Goal: Information Seeking & Learning: Learn about a topic

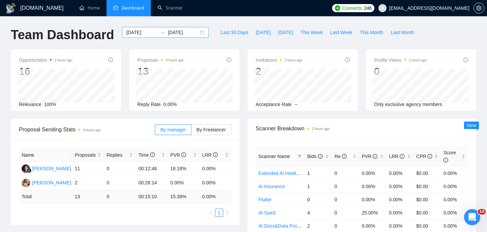
click at [136, 32] on input "2025-09-04" at bounding box center [141, 32] width 31 height 7
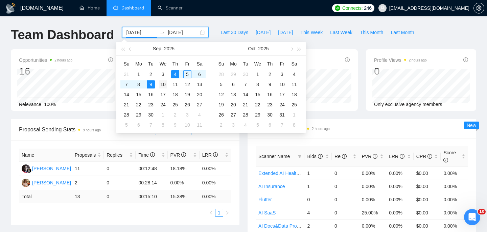
type input "2025-09-10"
click at [163, 84] on div "10" at bounding box center [163, 84] width 8 height 8
type input "[DATE]"
click at [164, 84] on div "10" at bounding box center [163, 84] width 8 height 8
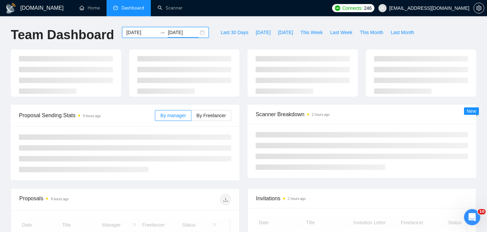
click at [197, 33] on div "2025-09-10 2025-09-10" at bounding box center [165, 32] width 87 height 11
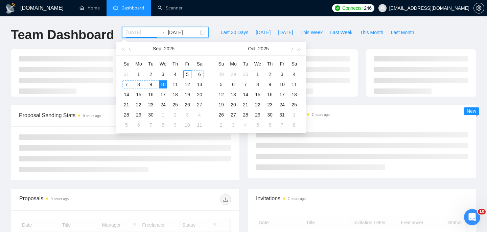
click at [186, 72] on div "5" at bounding box center [187, 74] width 8 height 8
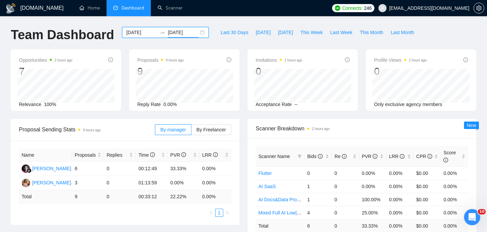
click at [198, 31] on div "2025-09-05 2025-09-10" at bounding box center [165, 32] width 87 height 11
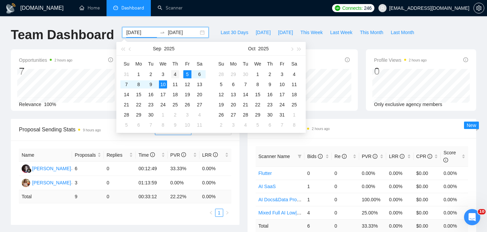
type input "[DATE]"
click at [173, 78] on td "4" at bounding box center [175, 74] width 12 height 10
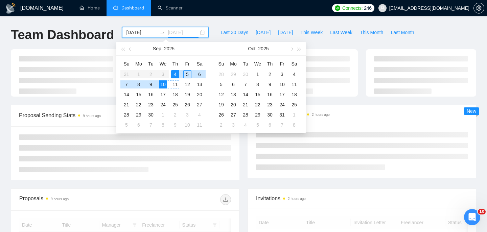
type input "[DATE]"
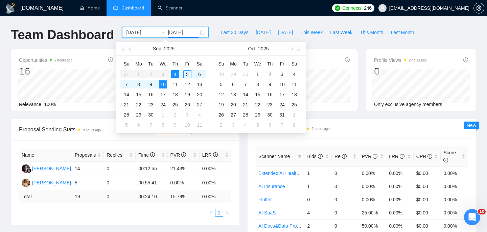
click at [241, 172] on div "Proposal Sending Stats 9 hours ago By manager By Freelancer Name Proposals Repl…" at bounding box center [125, 172] width 237 height 106
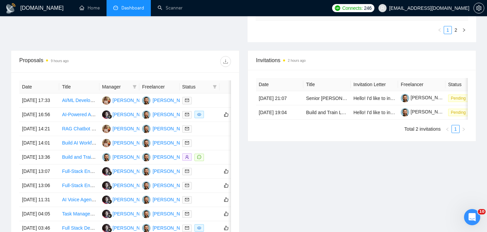
scroll to position [375, 0]
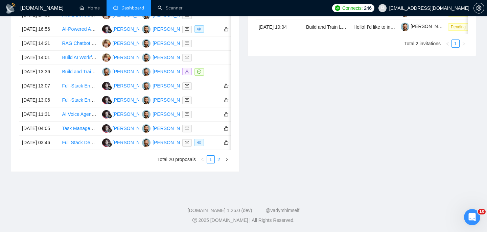
click at [221, 158] on link "2" at bounding box center [218, 159] width 7 height 7
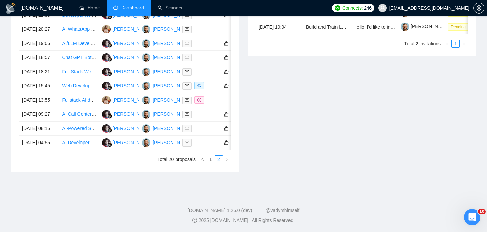
scroll to position [365, 0]
click at [213, 163] on link "1" at bounding box center [210, 159] width 7 height 7
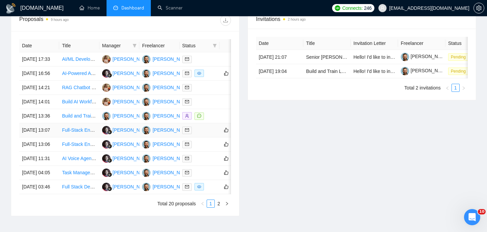
scroll to position [263, 0]
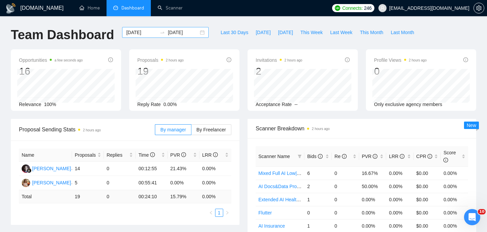
click at [195, 33] on div "[DATE] [DATE]" at bounding box center [165, 32] width 87 height 11
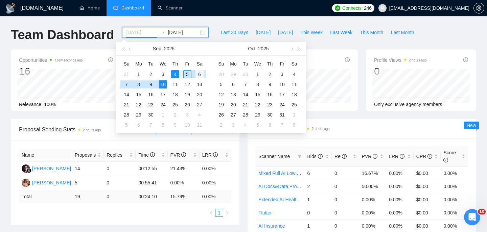
type input "[DATE]"
click at [201, 72] on div "6" at bounding box center [199, 74] width 8 height 8
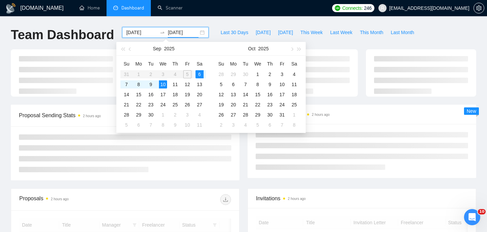
type input "[DATE]"
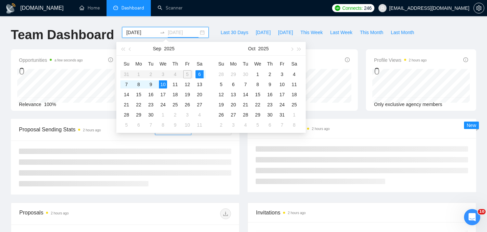
click at [204, 75] on td "6" at bounding box center [199, 74] width 12 height 10
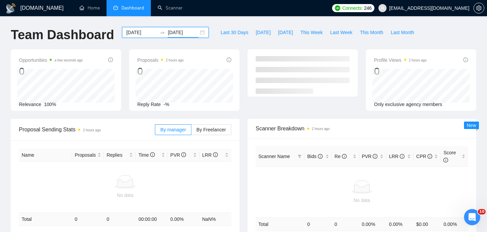
click at [196, 33] on div "[DATE] [DATE]" at bounding box center [165, 32] width 87 height 11
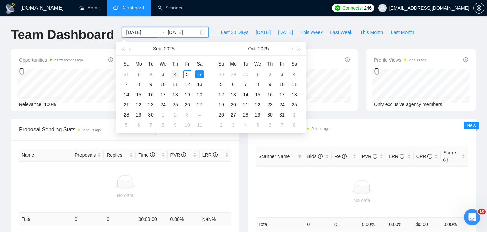
type input "[DATE]"
click at [173, 75] on div "4" at bounding box center [175, 74] width 8 height 8
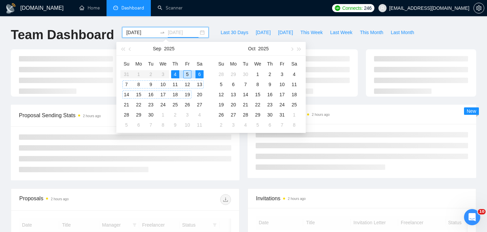
type input "[DATE]"
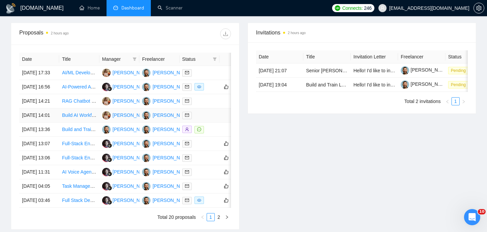
scroll to position [375, 0]
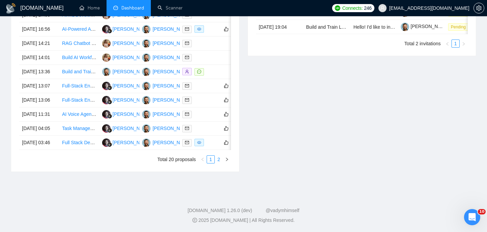
click at [219, 162] on link "2" at bounding box center [218, 159] width 7 height 7
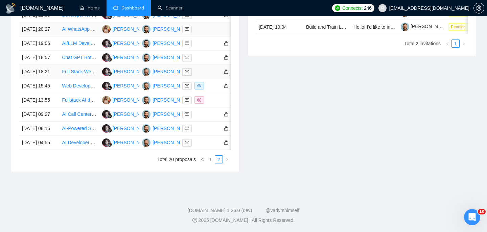
scroll to position [334, 0]
click at [212, 163] on link "1" at bounding box center [210, 159] width 7 height 7
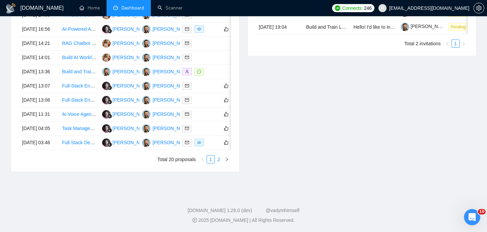
click at [222, 163] on link "2" at bounding box center [218, 159] width 7 height 7
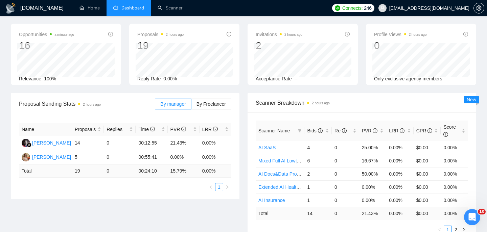
scroll to position [0, 0]
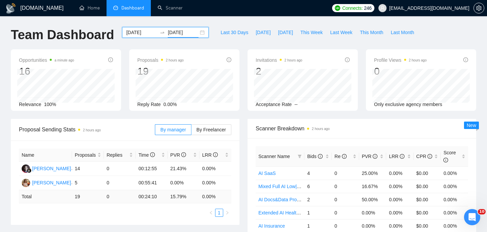
click at [198, 32] on div "[DATE] [DATE]" at bounding box center [165, 32] width 87 height 11
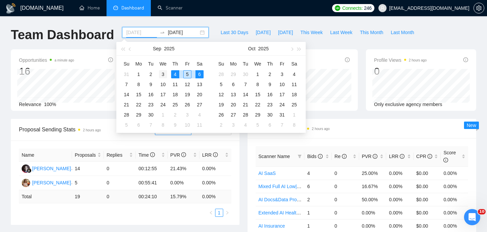
type input "[DATE]"
click at [164, 73] on div "3" at bounding box center [163, 74] width 8 height 8
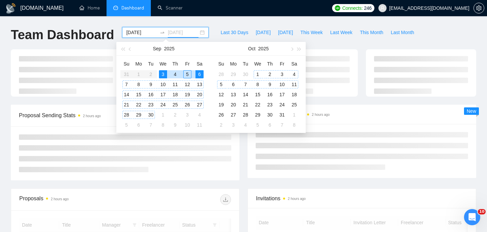
type input "[DATE]"
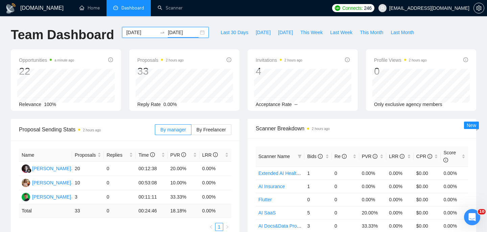
click at [245, 186] on div "Scanner Breakdown 2 hours ago Scanner Name Bids Re PVR LRR CPR Score Extended A…" at bounding box center [361, 193] width 237 height 149
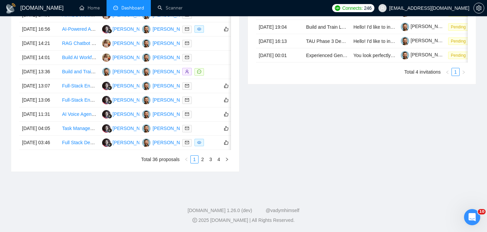
scroll to position [375, 0]
click at [210, 160] on link "3" at bounding box center [210, 159] width 7 height 7
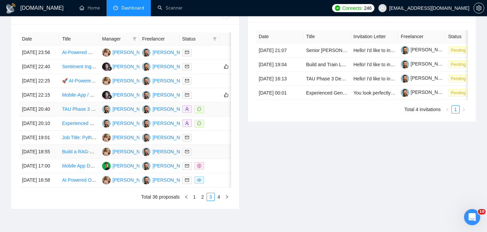
scroll to position [362, 0]
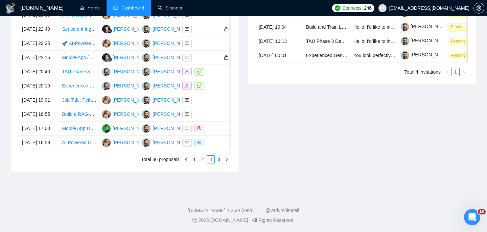
click at [201, 163] on link "2" at bounding box center [202, 159] width 7 height 7
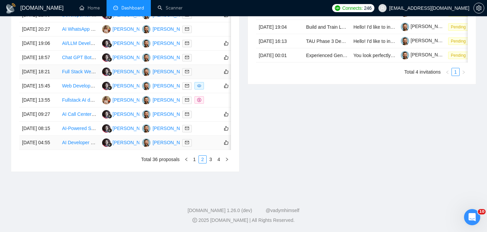
scroll to position [351, 0]
click at [196, 163] on link "1" at bounding box center [194, 159] width 7 height 7
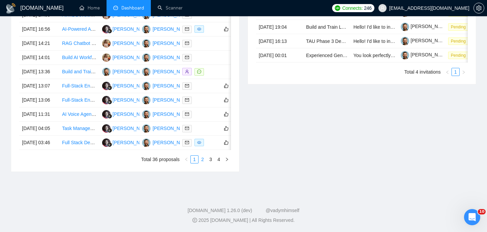
click at [200, 163] on link "2" at bounding box center [202, 159] width 7 height 7
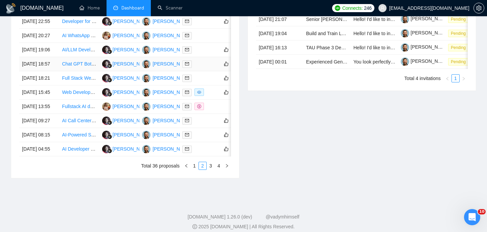
scroll to position [297, 0]
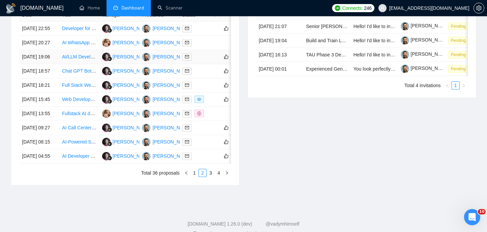
click at [56, 64] on td "[DATE] 19:06" at bounding box center [39, 57] width 40 height 14
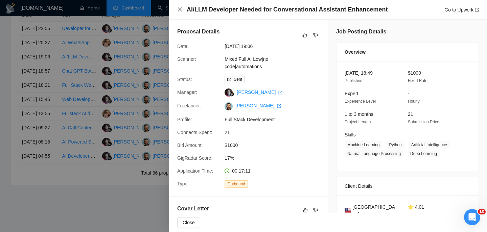
click at [178, 10] on icon "close" at bounding box center [180, 9] width 4 height 4
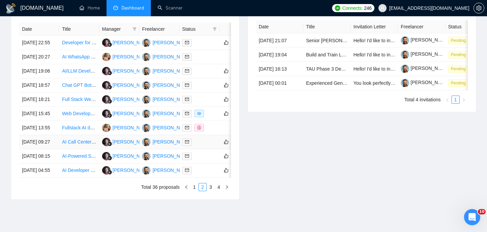
scroll to position [283, 0]
click at [55, 65] on td "[DATE] 20:27" at bounding box center [39, 57] width 40 height 14
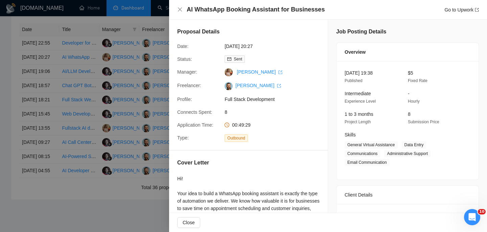
click at [234, 9] on h4 "AI WhatsApp Booking Assistant for Businesses" at bounding box center [256, 9] width 138 height 8
copy h4 "AI WhatsApp Booking Assistant for Businesses"
click at [181, 9] on icon "close" at bounding box center [179, 9] width 5 height 5
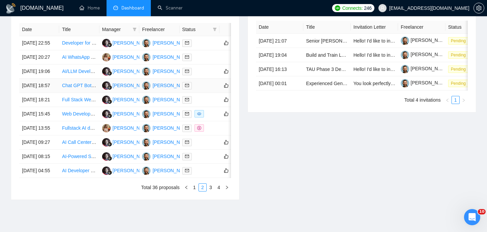
scroll to position [286, 0]
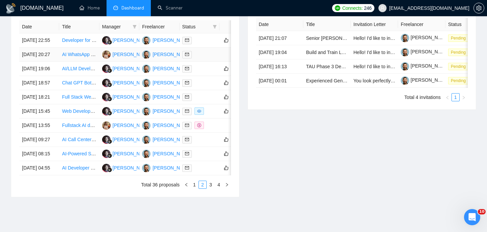
click at [49, 62] on td "[DATE] 20:27" at bounding box center [39, 55] width 40 height 14
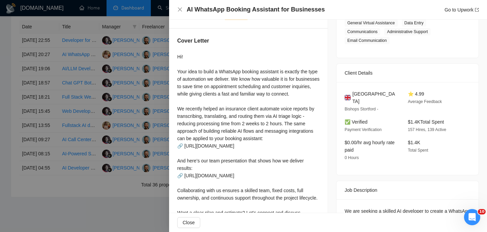
scroll to position [130, 0]
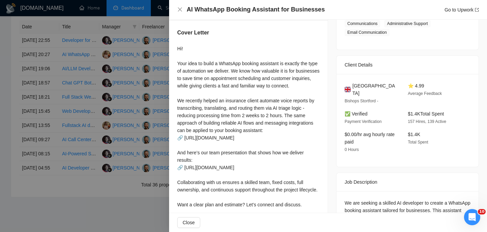
click at [373, 85] on span "[GEOGRAPHIC_DATA]" at bounding box center [374, 89] width 45 height 15
copy span "[GEOGRAPHIC_DATA]"
click at [202, 9] on h4 "AI WhatsApp Booking Assistant for Businesses" at bounding box center [256, 9] width 138 height 8
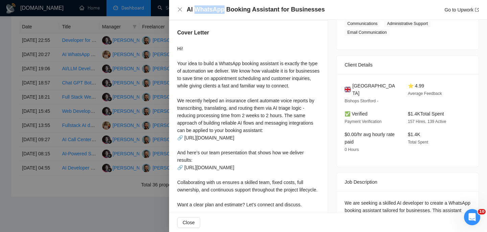
click at [202, 9] on h4 "AI WhatsApp Booking Assistant for Businesses" at bounding box center [256, 9] width 138 height 8
copy h4 "AI WhatsApp Booking Assistant for Businesses"
click at [176, 9] on div "AI WhatsApp Booking Assistant for Businesses Go to Upwork" at bounding box center [328, 10] width 318 height 20
click at [182, 9] on div "AI WhatsApp Booking Assistant for Businesses Go to Upwork" at bounding box center [327, 9] width 301 height 8
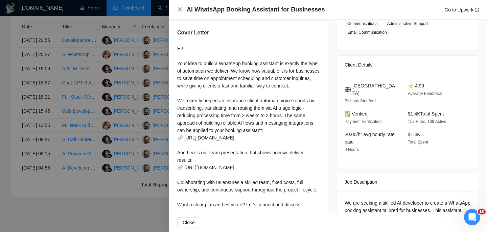
click at [178, 9] on icon "close" at bounding box center [179, 9] width 5 height 5
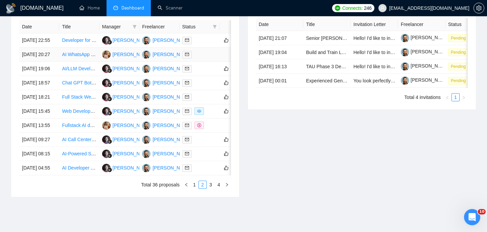
click at [50, 62] on td "[DATE] 20:27" at bounding box center [39, 55] width 40 height 14
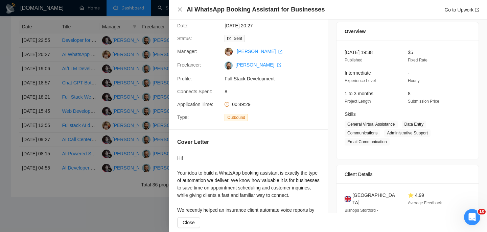
scroll to position [0, 0]
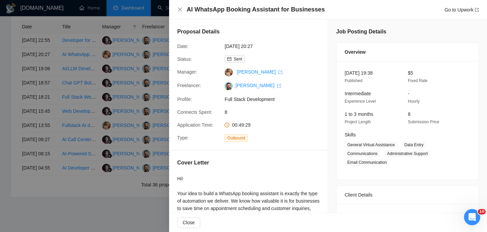
click at [183, 9] on div "AI WhatsApp Booking Assistant for Businesses Go to Upwork" at bounding box center [327, 9] width 301 height 8
click at [178, 9] on icon "close" at bounding box center [179, 9] width 5 height 5
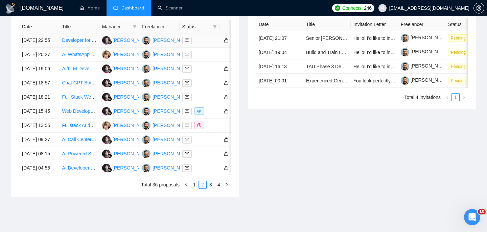
click at [38, 42] on td "[DATE] 22:55" at bounding box center [39, 40] width 40 height 14
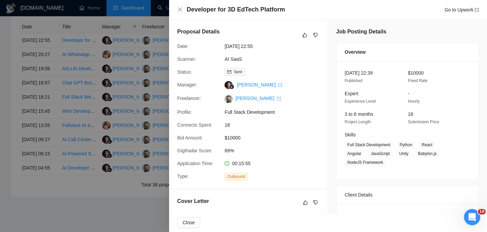
click at [212, 8] on h4 "Developer for 3D EdTech Platform" at bounding box center [236, 9] width 98 height 8
copy h4 "Developer for 3D EdTech Platform"
click at [177, 12] on div "Developer for 3D EdTech Platform Go to Upwork" at bounding box center [328, 10] width 318 height 20
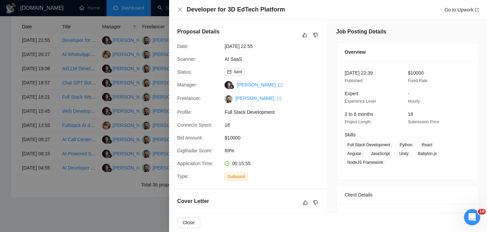
click at [176, 9] on div "Developer for 3D EdTech Platform Go to Upwork" at bounding box center [328, 10] width 318 height 20
click at [183, 10] on div "Developer for 3D EdTech Platform Go to Upwork" at bounding box center [327, 9] width 301 height 8
click at [180, 9] on icon "close" at bounding box center [179, 9] width 5 height 5
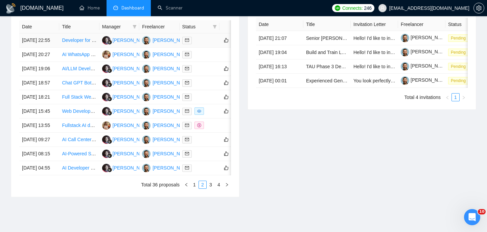
click at [76, 43] on link "Developer for 3D EdTech Platform" at bounding box center [98, 40] width 72 height 5
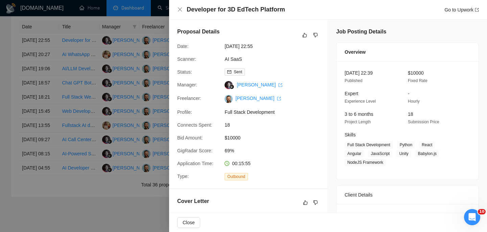
click at [99, 33] on div at bounding box center [243, 116] width 487 height 232
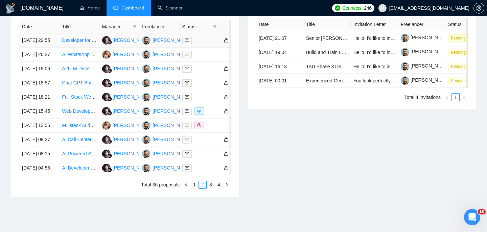
click at [56, 46] on td "[DATE] 22:55" at bounding box center [39, 40] width 40 height 14
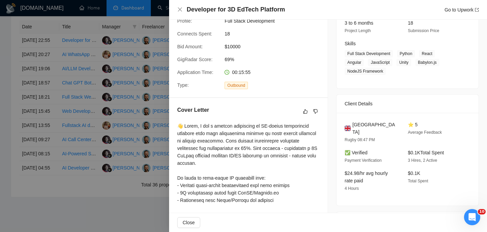
scroll to position [119, 0]
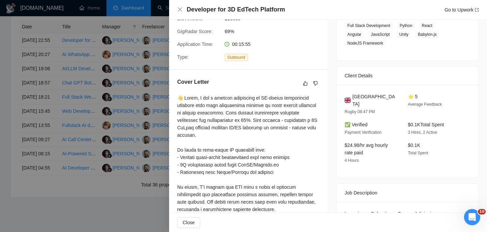
click at [364, 94] on span "[GEOGRAPHIC_DATA]" at bounding box center [374, 100] width 45 height 15
copy span "[GEOGRAPHIC_DATA]"
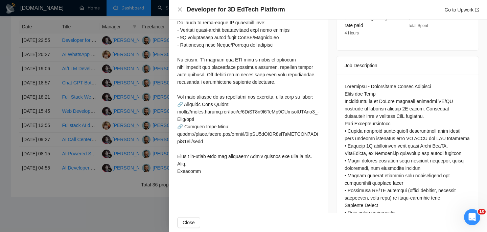
scroll to position [247, 0]
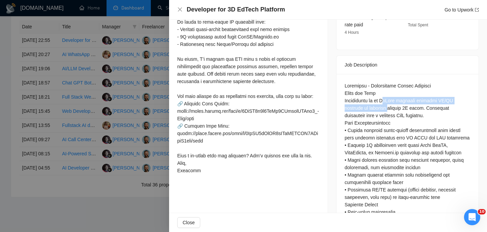
drag, startPoint x: 390, startPoint y: 90, endPoint x: 390, endPoint y: 103, distance: 13.5
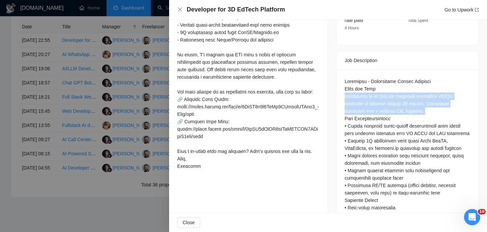
click at [179, 8] on icon "close" at bounding box center [179, 9] width 5 height 5
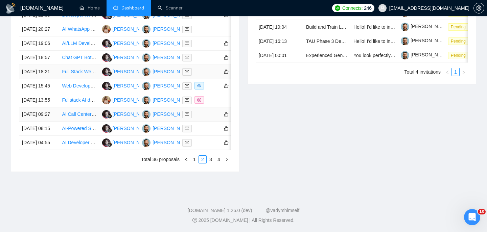
scroll to position [360, 0]
click at [194, 163] on link "1" at bounding box center [194, 159] width 7 height 7
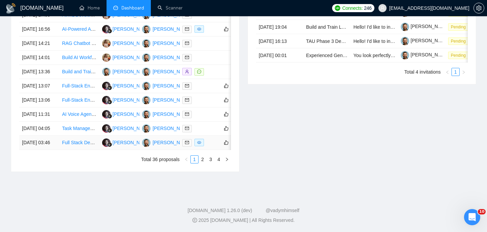
click at [56, 150] on td "[DATE] 03:46" at bounding box center [39, 143] width 40 height 14
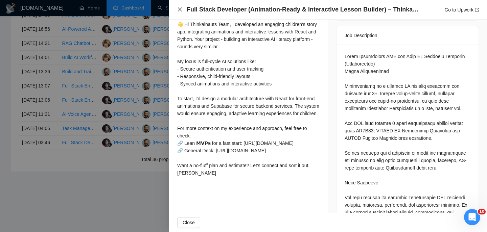
click at [177, 11] on icon "close" at bounding box center [179, 9] width 5 height 5
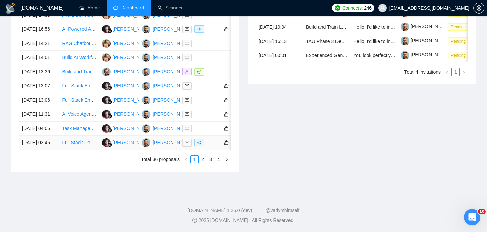
click at [54, 150] on td "[DATE] 03:46" at bounding box center [39, 143] width 40 height 14
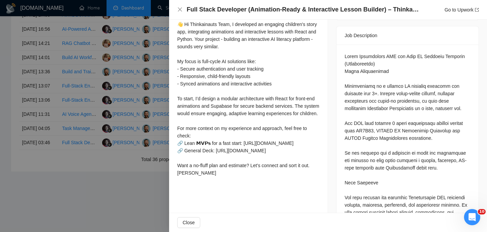
click at [219, 10] on h4 "Full Stack Developer (Animation-Ready & Interactive Lesson Builder) – Thinkaina…" at bounding box center [303, 9] width 233 height 8
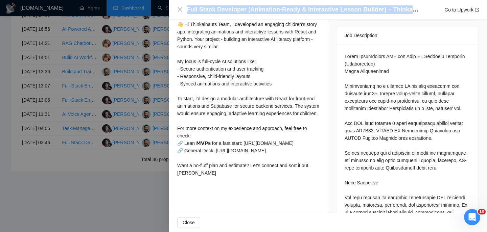
click at [219, 10] on h4 "Full Stack Developer (Animation-Ready & Interactive Lesson Builder) – Thinkaina…" at bounding box center [303, 9] width 233 height 8
copy h4 "Full Stack Developer (Animation-Ready & Interactive Lesson Builder) – Thinkaina…"
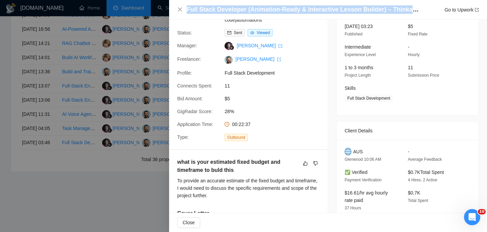
scroll to position [78, 0]
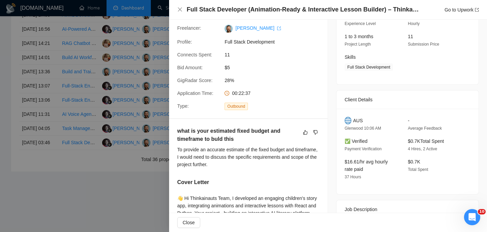
click at [362, 118] on span "AUS" at bounding box center [358, 120] width 10 height 7
copy span "AUS"
click at [178, 11] on icon "close" at bounding box center [179, 9] width 5 height 5
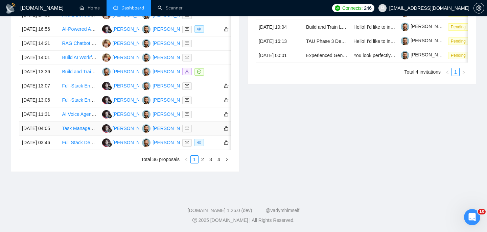
click at [53, 136] on td "[DATE] 04:05" at bounding box center [39, 129] width 40 height 14
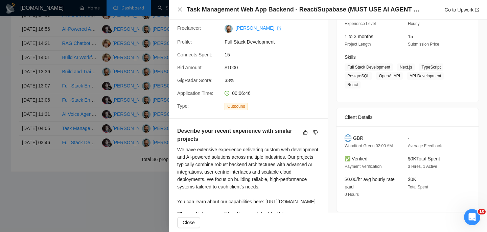
click at [206, 10] on h4 "Task Management Web App Backend - React/Supabase (MUST USE AI AGENT TO ASSIST D…" at bounding box center [303, 9] width 233 height 8
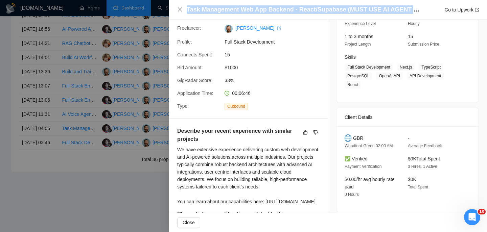
click at [206, 10] on h4 "Task Management Web App Backend - React/Supabase (MUST USE AI AGENT TO ASSIST D…" at bounding box center [303, 9] width 233 height 8
copy h4 "Task Management Web App Backend - React/Supabase (MUST USE AI AGENT TO ASSIST D…"
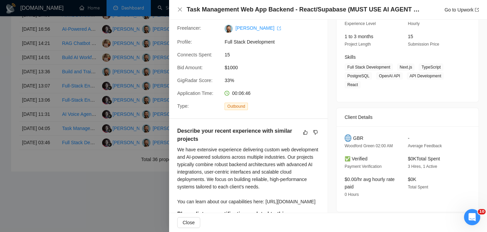
click at [176, 11] on div "Task Management Web App Backend - React/Supabase (MUST USE AI AGENT TO ASSIST D…" at bounding box center [328, 10] width 318 height 20
click at [178, 13] on div "Task Management Web App Backend - React/Supabase (MUST USE AI AGENT TO ASSIST D…" at bounding box center [327, 9] width 301 height 8
click at [180, 11] on icon "close" at bounding box center [179, 9] width 5 height 5
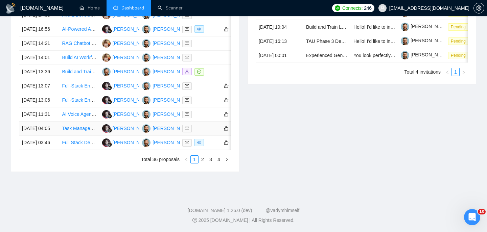
click at [54, 136] on td "[DATE] 04:05" at bounding box center [39, 129] width 40 height 14
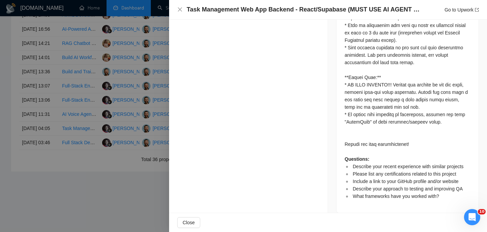
scroll to position [732, 0]
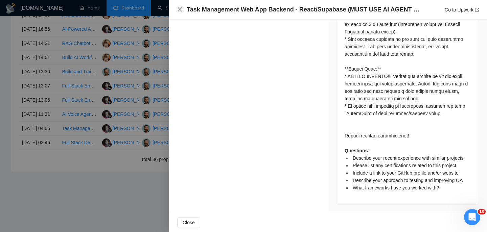
click at [177, 8] on icon "close" at bounding box center [179, 9] width 5 height 5
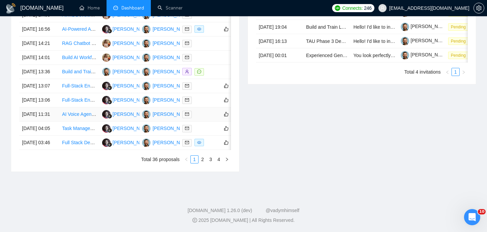
click at [56, 115] on td "[DATE] 11:31" at bounding box center [39, 114] width 40 height 14
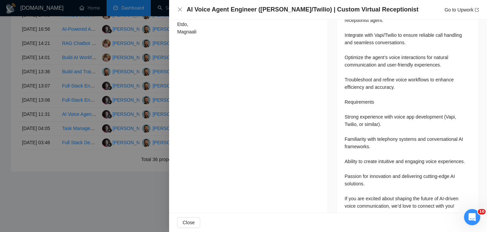
click at [273, 7] on h4 "AI Voice Agent Engineer ([PERSON_NAME]/Twilio) | Custom Virtual Receptionist" at bounding box center [302, 9] width 231 height 8
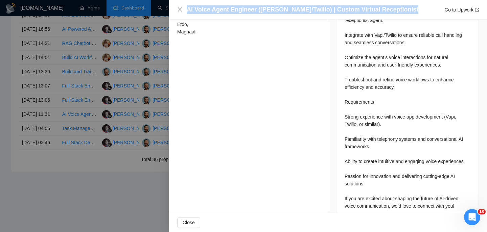
click at [273, 7] on h4 "AI Voice Agent Engineer ([PERSON_NAME]/Twilio) | Custom Virtual Receptionist" at bounding box center [302, 9] width 231 height 8
copy h4 "AI Voice Agent Engineer ([PERSON_NAME]/Twilio) | Custom Virtual Receptionist"
click at [179, 9] on icon "close" at bounding box center [180, 9] width 4 height 4
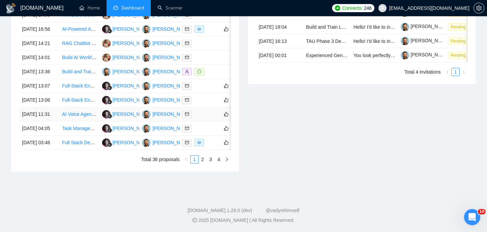
click at [54, 117] on td "[DATE] 11:31" at bounding box center [39, 114] width 40 height 14
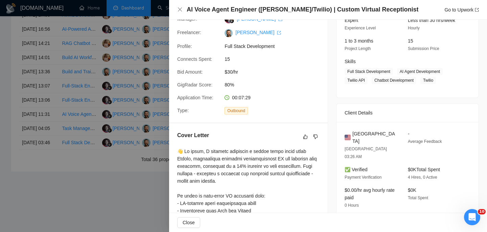
scroll to position [73, 0]
click at [309, 7] on h4 "AI Voice Agent Engineer ([PERSON_NAME]/Twilio) | Custom Virtual Receptionist" at bounding box center [302, 9] width 231 height 8
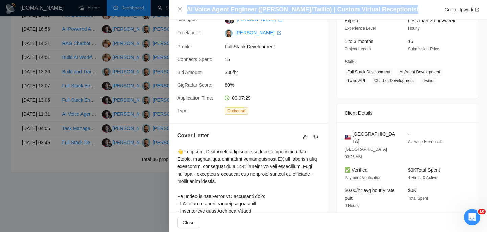
click at [309, 7] on h4 "AI Voice Agent Engineer ([PERSON_NAME]/Twilio) | Custom Virtual Receptionist" at bounding box center [302, 9] width 231 height 8
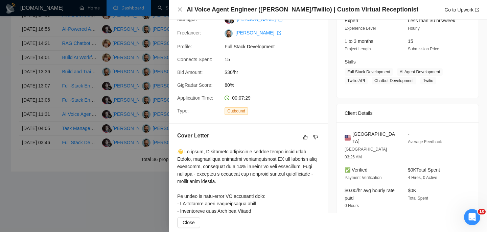
click at [360, 134] on span "[GEOGRAPHIC_DATA]" at bounding box center [374, 137] width 45 height 15
copy span "[GEOGRAPHIC_DATA]"
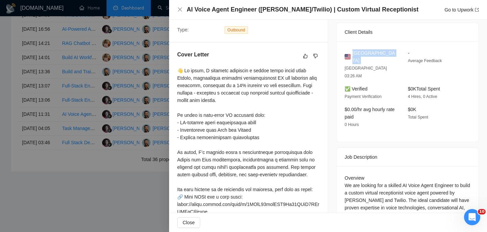
scroll to position [152, 0]
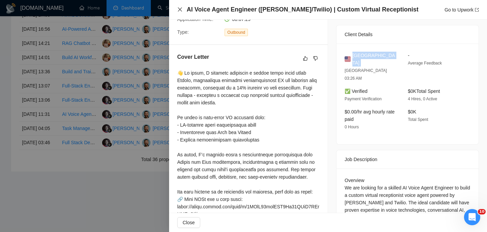
click at [179, 9] on icon "close" at bounding box center [180, 9] width 4 height 4
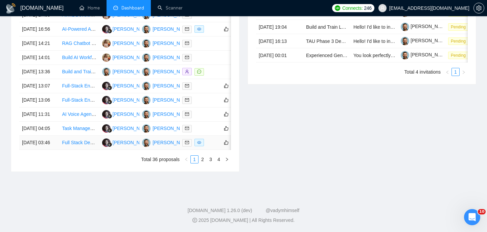
scroll to position [352, 0]
click at [54, 106] on td "[DATE] 13:06" at bounding box center [39, 100] width 40 height 14
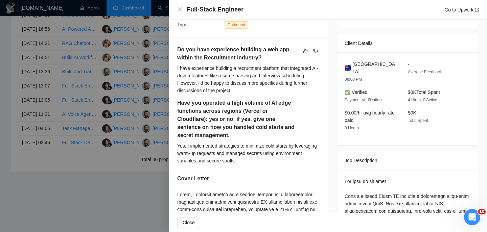
click at [241, 10] on h4 "Full-Stack Engineer" at bounding box center [215, 9] width 57 height 8
click at [179, 13] on div "Full-Stack Engineer Go to Upwork" at bounding box center [327, 9] width 301 height 8
click at [179, 6] on div "Full-Stack Engineer Go to Upwork" at bounding box center [327, 9] width 301 height 8
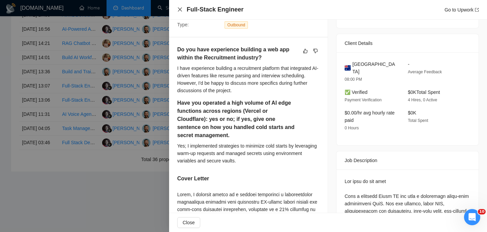
click at [180, 8] on icon "close" at bounding box center [179, 9] width 5 height 5
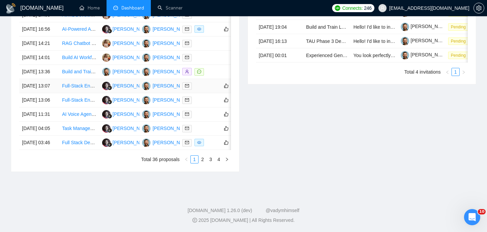
click at [57, 79] on td "[DATE] 13:07" at bounding box center [39, 86] width 40 height 14
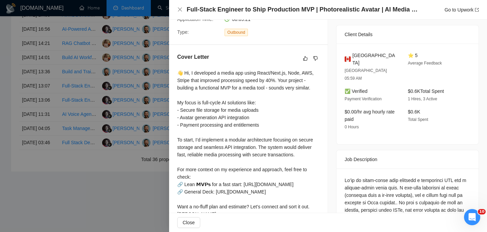
scroll to position [0, 0]
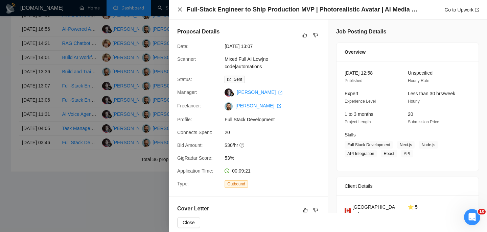
click at [178, 10] on icon "close" at bounding box center [179, 9] width 5 height 5
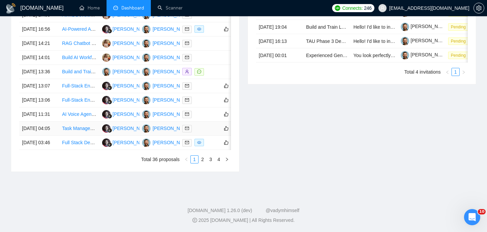
scroll to position [353, 0]
click at [56, 104] on td "[DATE] 13:06" at bounding box center [39, 100] width 40 height 14
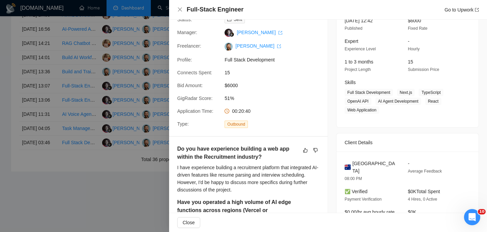
scroll to position [181, 0]
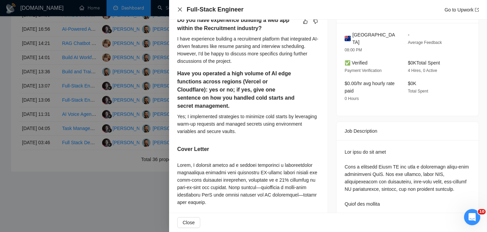
click at [178, 11] on icon "close" at bounding box center [180, 9] width 4 height 4
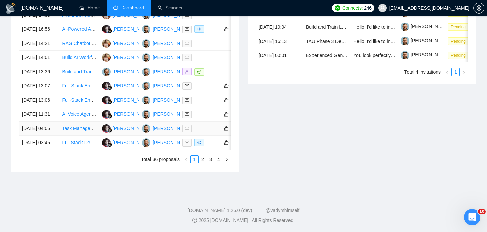
click at [51, 136] on td "[DATE] 04:05" at bounding box center [39, 129] width 40 height 14
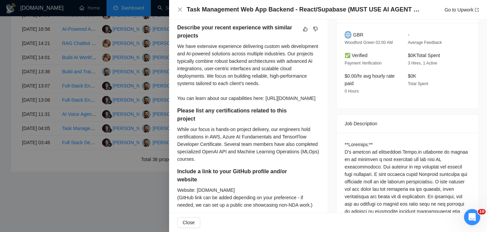
click at [255, 13] on h4 "Task Management Web App Backend - React/Supabase (MUST USE AI AGENT TO ASSIST D…" at bounding box center [303, 9] width 233 height 8
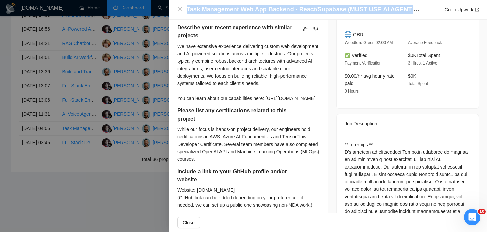
click at [255, 13] on h4 "Task Management Web App Backend - React/Supabase (MUST USE AI AGENT TO ASSIST D…" at bounding box center [303, 9] width 233 height 8
click at [180, 10] on icon "close" at bounding box center [180, 9] width 4 height 4
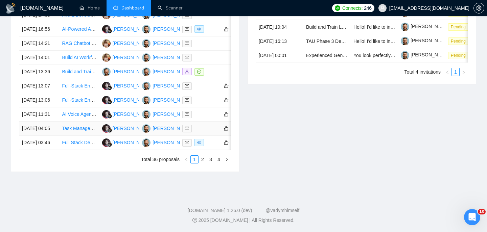
click at [56, 136] on td "[DATE] 04:05" at bounding box center [39, 129] width 40 height 14
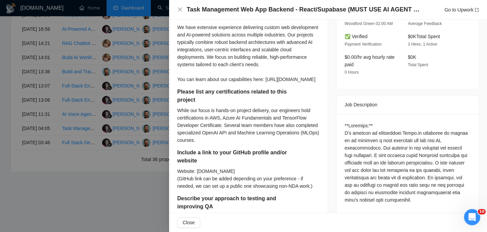
scroll to position [80, 0]
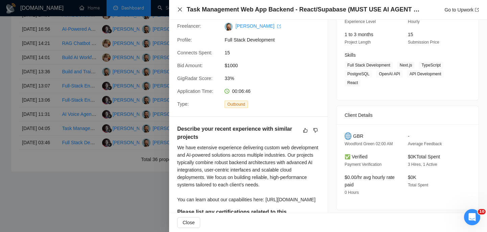
click at [179, 7] on icon "close" at bounding box center [179, 9] width 5 height 5
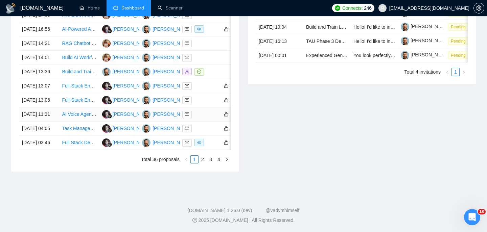
click at [58, 122] on td "[DATE] 11:31" at bounding box center [39, 114] width 40 height 14
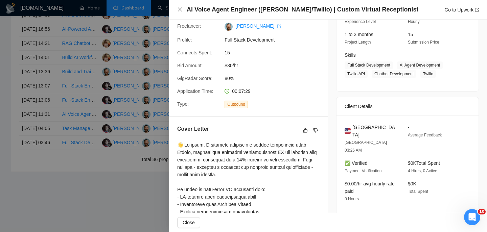
click at [247, 7] on h4 "AI Voice Agent Engineer ([PERSON_NAME]/Twilio) | Custom Virtual Receptionist" at bounding box center [302, 9] width 231 height 8
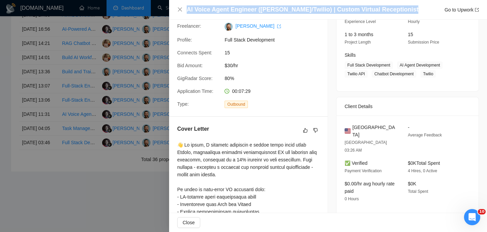
click at [247, 7] on h4 "AI Voice Agent Engineer ([PERSON_NAME]/Twilio) | Custom Virtual Receptionist" at bounding box center [302, 9] width 231 height 8
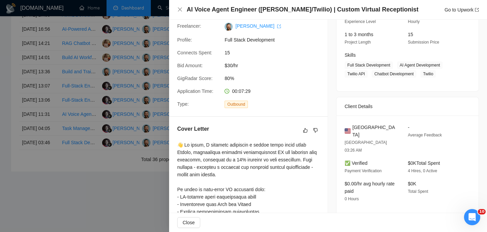
click at [184, 7] on div "AI Voice Agent Engineer (Vapi/Twilio) | Custom Virtual Receptionist Go to Upwork" at bounding box center [327, 9] width 301 height 8
click at [179, 9] on icon "close" at bounding box center [179, 9] width 5 height 5
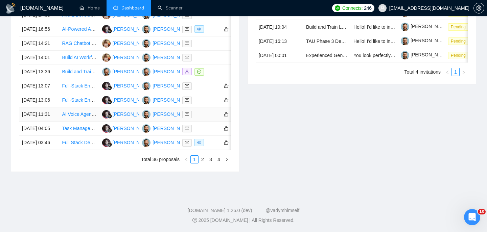
click at [55, 122] on td "[DATE] 11:31" at bounding box center [39, 114] width 40 height 14
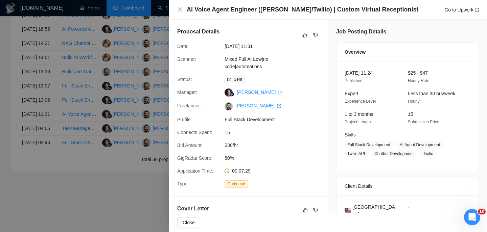
scroll to position [38, 0]
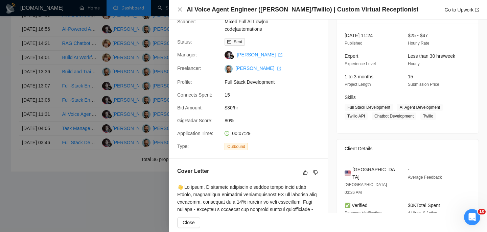
click at [376, 169] on span "[GEOGRAPHIC_DATA]" at bounding box center [374, 173] width 45 height 15
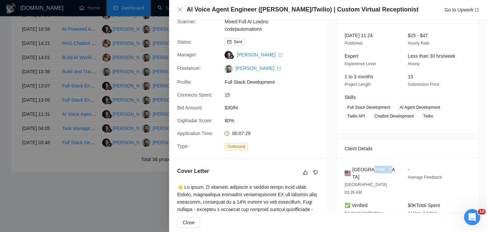
click at [376, 169] on span "[GEOGRAPHIC_DATA]" at bounding box center [374, 173] width 45 height 15
click at [180, 9] on icon "close" at bounding box center [180, 9] width 4 height 4
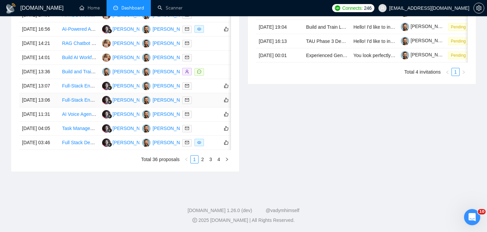
scroll to position [317, 0]
click at [58, 107] on td "[DATE] 13:06" at bounding box center [39, 100] width 40 height 14
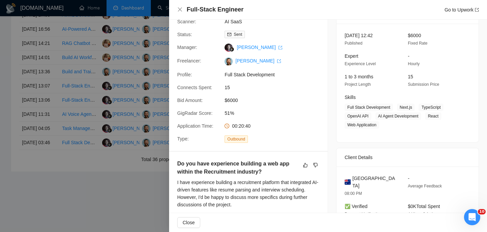
click at [235, 8] on h4 "Full-Stack Engineer" at bounding box center [215, 9] width 57 height 8
click at [180, 11] on icon "close" at bounding box center [179, 9] width 5 height 5
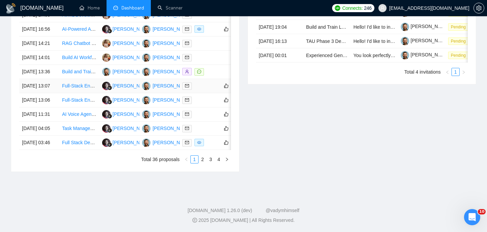
click at [57, 93] on td "[DATE] 13:07" at bounding box center [39, 86] width 40 height 14
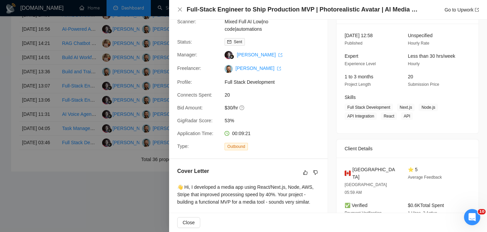
click at [358, 171] on span "[GEOGRAPHIC_DATA]" at bounding box center [374, 173] width 45 height 15
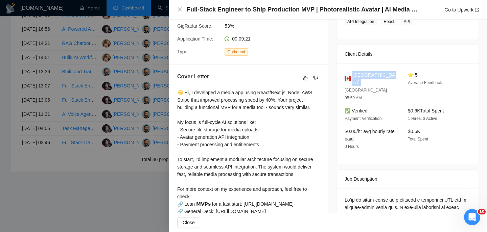
scroll to position [153, 0]
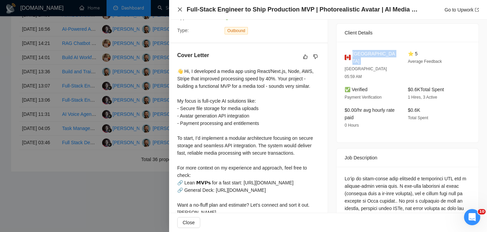
click at [181, 9] on icon "close" at bounding box center [179, 9] width 5 height 5
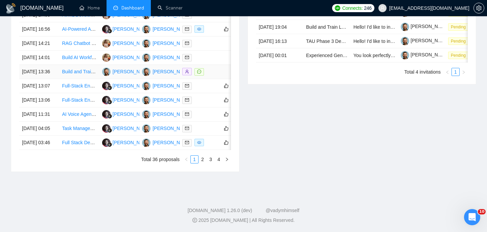
click at [55, 79] on td "[DATE] 13:36" at bounding box center [39, 72] width 40 height 14
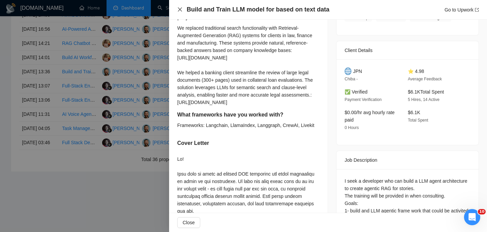
click at [181, 9] on icon "close" at bounding box center [179, 9] width 5 height 5
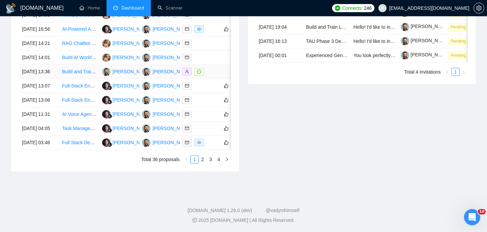
click at [55, 79] on td "[DATE] 13:36" at bounding box center [39, 72] width 40 height 14
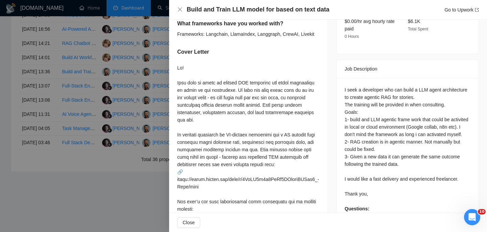
scroll to position [374, 0]
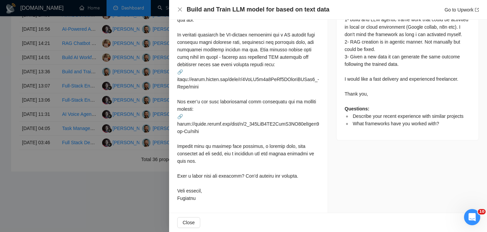
click at [474, 96] on div "I seek a developer who can build a LLM agent architecture to create agentic RAG…" at bounding box center [407, 59] width 142 height 162
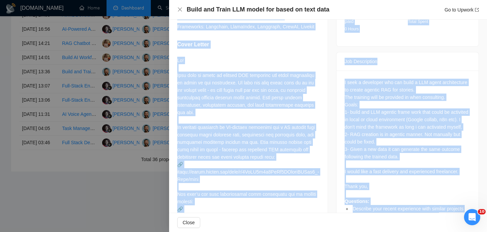
scroll to position [244, 0]
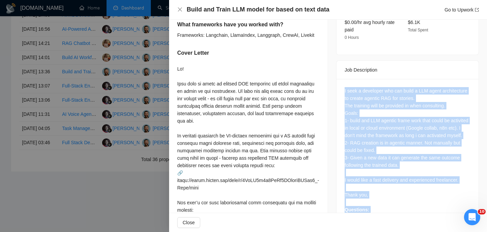
drag, startPoint x: 446, startPoint y: 103, endPoint x: 346, endPoint y: 83, distance: 102.3
click at [346, 83] on div "I seek a developer who can build a LLM agent architecture to create agentic RAG…" at bounding box center [407, 160] width 142 height 162
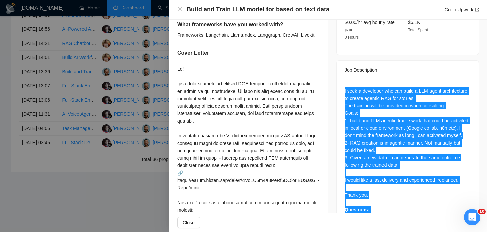
click at [353, 116] on div "I seek a developer who can build a LLM agent architecture to create agentic RAG…" at bounding box center [407, 157] width 126 height 141
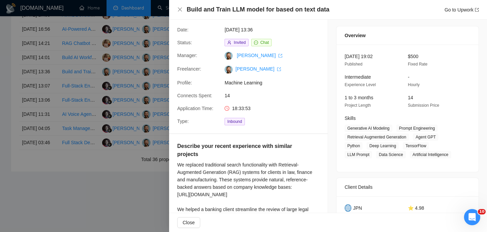
scroll to position [0, 0]
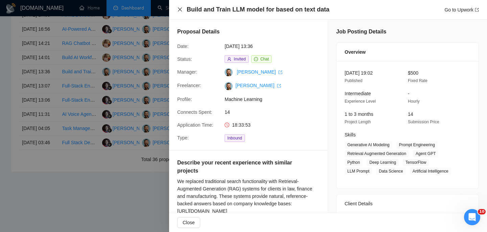
click at [178, 10] on icon "close" at bounding box center [180, 9] width 4 height 4
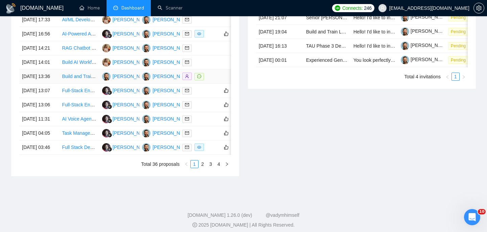
scroll to position [303, 0]
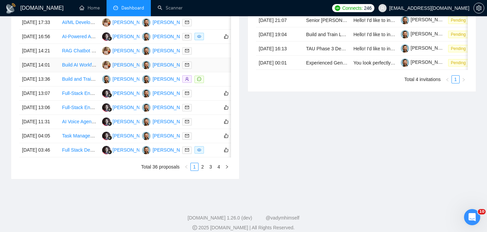
click at [53, 72] on td "[DATE] 14:01" at bounding box center [39, 65] width 40 height 14
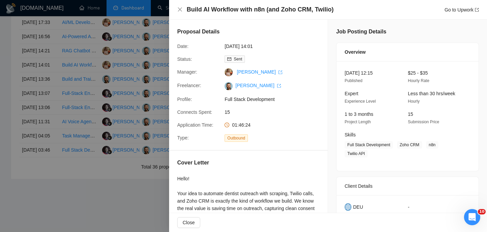
click at [223, 11] on h4 "Build AI Workflow with n8n (and Zoho CRM, Twilio)" at bounding box center [260, 9] width 147 height 8
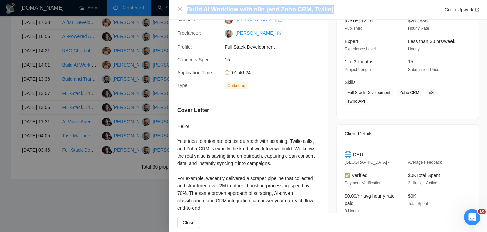
scroll to position [82, 0]
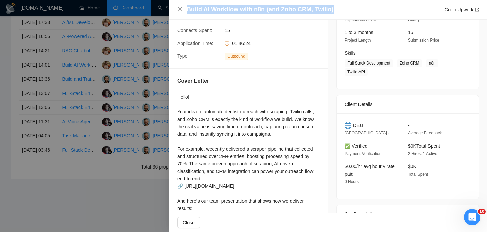
click at [180, 9] on icon "close" at bounding box center [180, 9] width 4 height 4
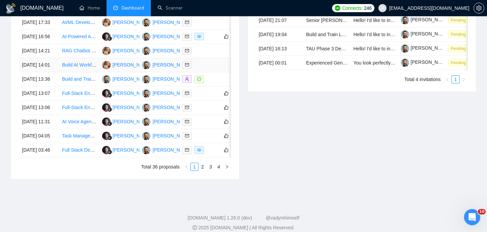
click at [51, 72] on td "[DATE] 14:01" at bounding box center [39, 65] width 40 height 14
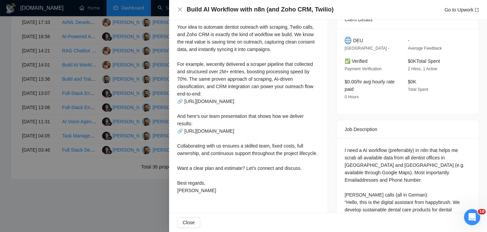
scroll to position [75, 0]
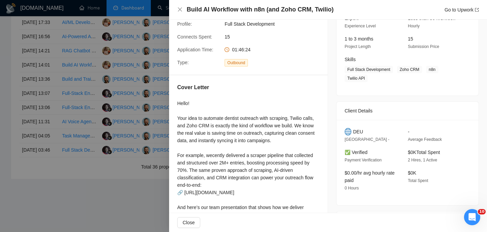
click at [176, 9] on div "Build AI Workflow with n8n (and Zoho CRM, Twilio) Go to Upwork" at bounding box center [328, 10] width 318 height 20
click at [178, 9] on icon "close" at bounding box center [179, 9] width 5 height 5
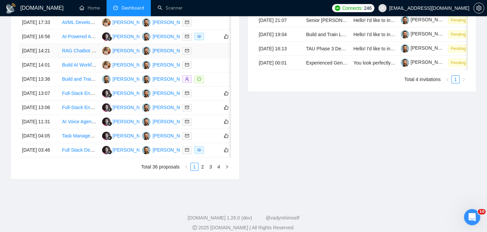
click at [57, 58] on td "[DATE] 14:21" at bounding box center [39, 51] width 40 height 14
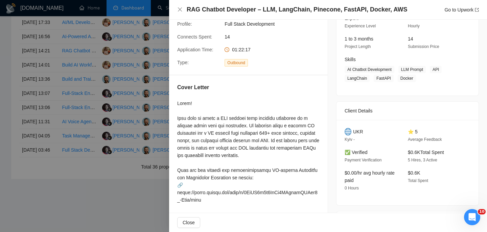
click at [220, 13] on h4 "RAG Chatbot Developer – LLM, LangChain, Pinecone, FastAPI, Docker, AWS" at bounding box center [297, 9] width 220 height 8
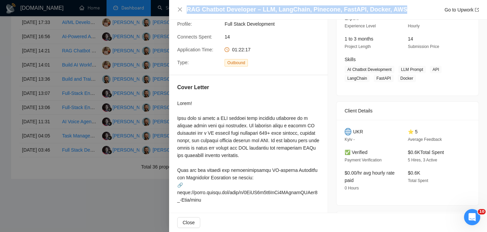
click at [220, 13] on h4 "RAG Chatbot Developer – LLM, LangChain, Pinecone, FastAPI, Docker, AWS" at bounding box center [297, 9] width 220 height 8
click at [181, 9] on icon "close" at bounding box center [179, 9] width 5 height 5
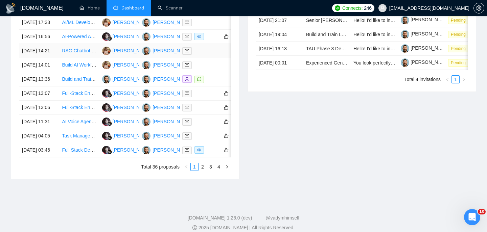
click at [55, 58] on td "[DATE] 14:21" at bounding box center [39, 51] width 40 height 14
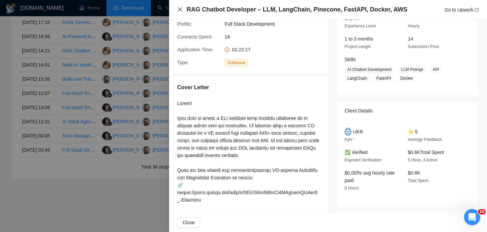
click at [177, 10] on icon "close" at bounding box center [179, 9] width 5 height 5
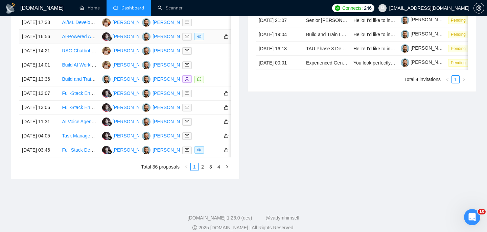
click at [54, 44] on td "[DATE] 16:56" at bounding box center [39, 37] width 40 height 14
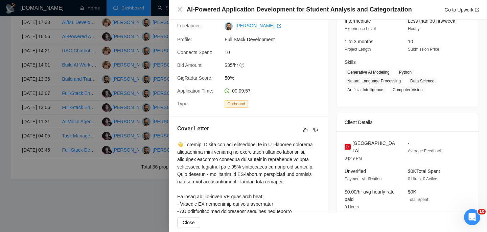
click at [233, 10] on h4 "AI-Powered Application Development for Student Analysis and Categorization" at bounding box center [299, 9] width 225 height 8
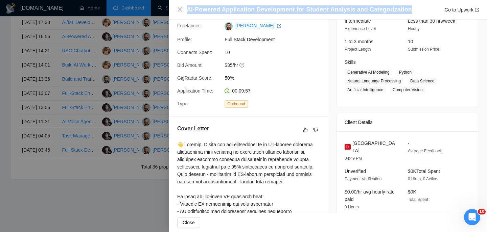
click at [233, 10] on h4 "AI-Powered Application Development for Student Analysis and Categorization" at bounding box center [299, 9] width 225 height 8
click at [180, 10] on icon "close" at bounding box center [180, 9] width 4 height 4
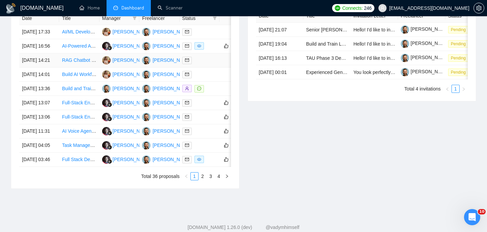
scroll to position [293, 0]
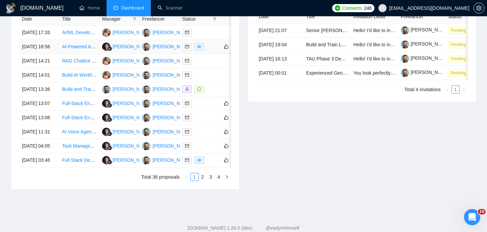
click at [49, 54] on td "[DATE] 16:56" at bounding box center [39, 47] width 40 height 14
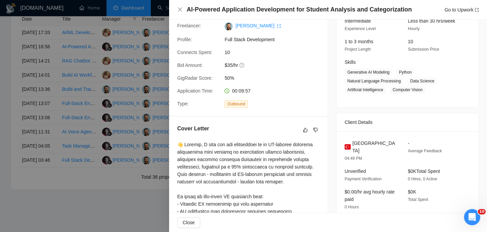
click at [363, 137] on div "Turkey 04:49 PM - Average Feedback Unverified Payment Verification $0K Total Sp…" at bounding box center [407, 177] width 142 height 93
click at [179, 9] on icon "close" at bounding box center [180, 9] width 4 height 4
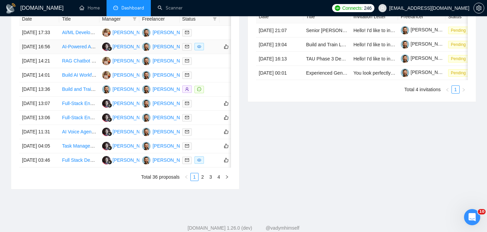
click at [58, 54] on td "[DATE] 16:56" at bounding box center [39, 47] width 40 height 14
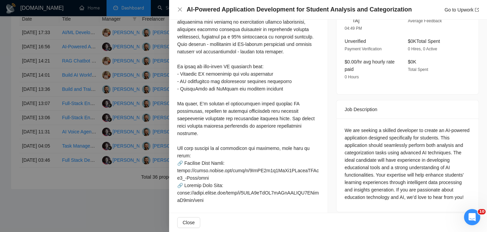
scroll to position [203, 0]
click at [178, 4] on div "AI-Powered Application Development for Student Analysis and Categorization Go t…" at bounding box center [328, 10] width 318 height 20
click at [179, 7] on icon "close" at bounding box center [179, 9] width 5 height 5
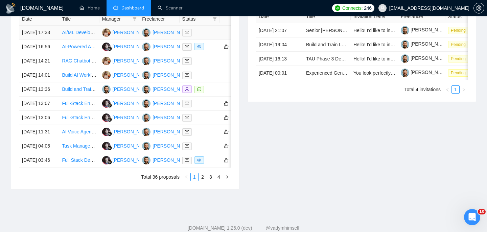
click at [58, 35] on td "[DATE] 17:33" at bounding box center [39, 33] width 40 height 14
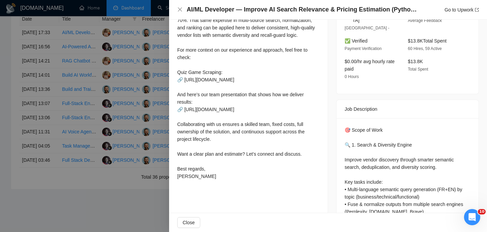
click at [286, 9] on h4 "AI/ML Developer — Improve AI Search Relevance & Pricing Estimation (Python, LLM…" at bounding box center [303, 9] width 233 height 8
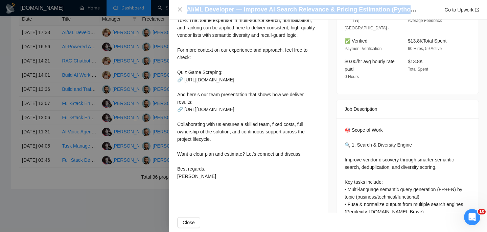
click at [286, 9] on h4 "AI/ML Developer — Improve AI Search Relevance & Pricing Estimation (Python, LLM…" at bounding box center [303, 9] width 233 height 8
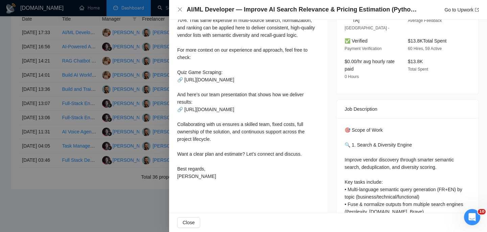
click at [185, 10] on div "AI/ML Developer — Improve AI Search Relevance & Pricing Estimation (Python, LLM…" at bounding box center [327, 9] width 301 height 8
click at [183, 9] on div "AI/ML Developer — Improve AI Search Relevance & Pricing Estimation (Python, LLM…" at bounding box center [327, 9] width 301 height 8
click at [180, 7] on icon "close" at bounding box center [179, 9] width 5 height 5
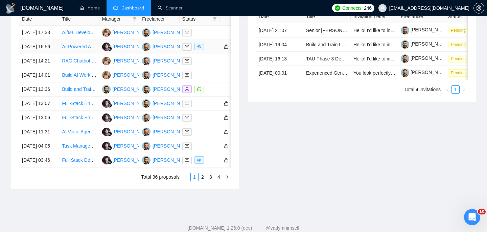
click at [51, 46] on td "[DATE] 16:56" at bounding box center [39, 47] width 40 height 14
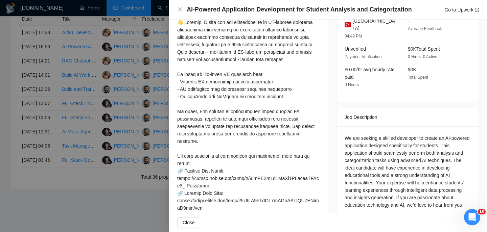
click at [51, 43] on div at bounding box center [243, 116] width 487 height 232
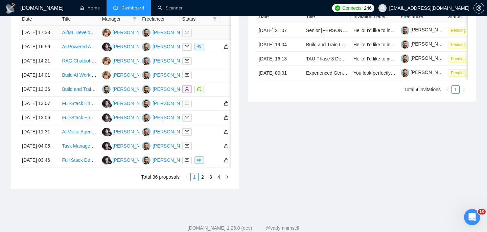
click at [51, 40] on td "[DATE] 17:33" at bounding box center [39, 33] width 40 height 14
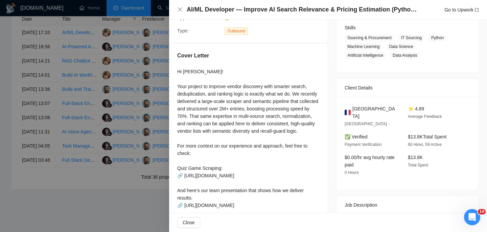
scroll to position [91, 0]
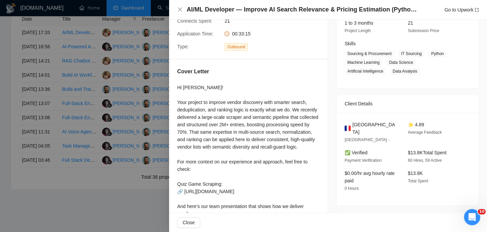
click at [361, 124] on span "[GEOGRAPHIC_DATA]" at bounding box center [374, 128] width 45 height 15
click at [181, 7] on icon "close" at bounding box center [179, 9] width 5 height 5
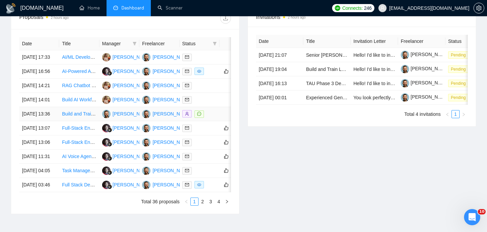
scroll to position [269, 0]
